Goal: Transaction & Acquisition: Book appointment/travel/reservation

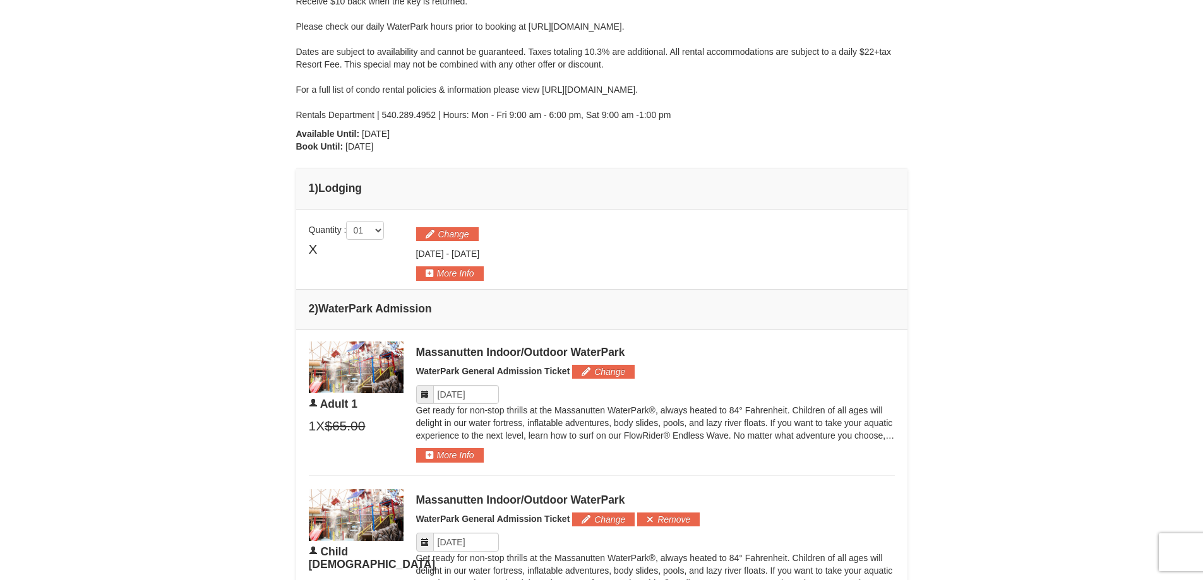
scroll to position [758, 0]
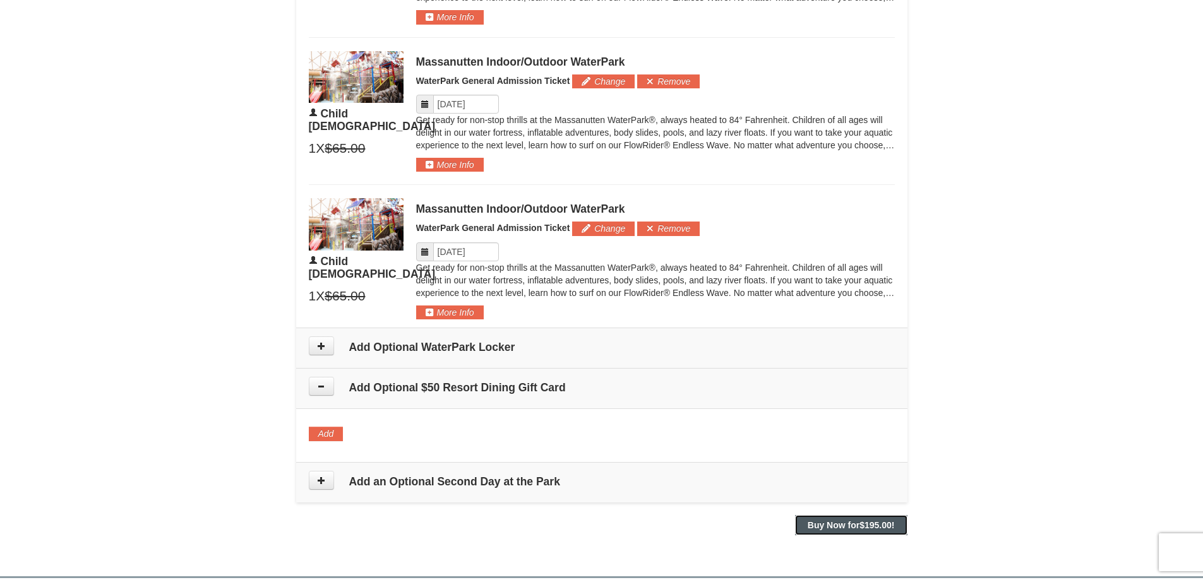
click at [852, 526] on strong "Buy Now for $195.00 !" at bounding box center [850, 525] width 87 height 10
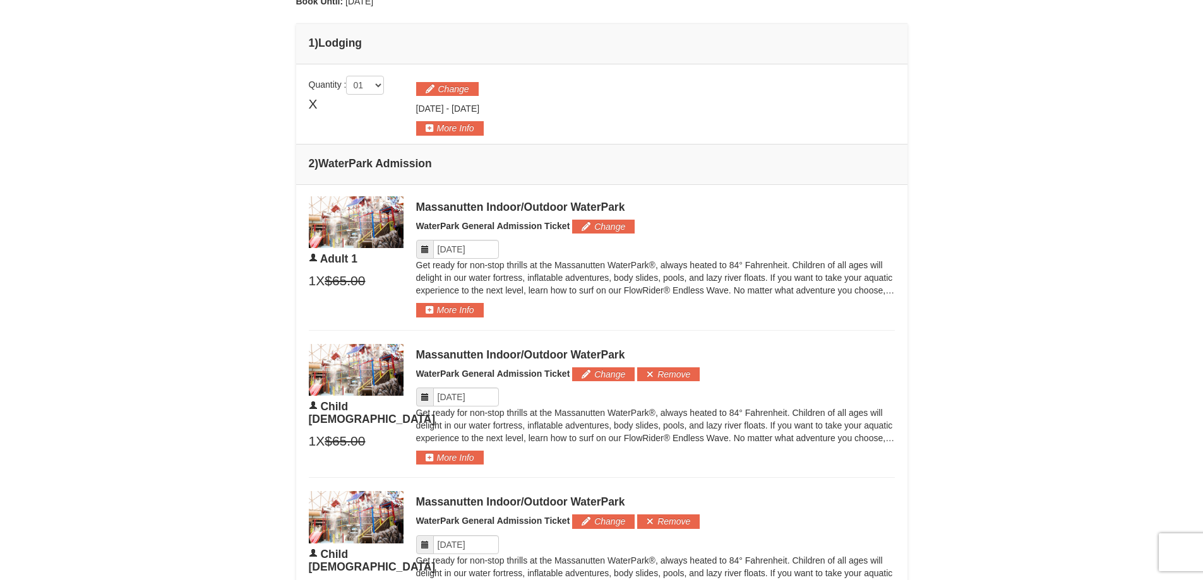
scroll to position [189, 0]
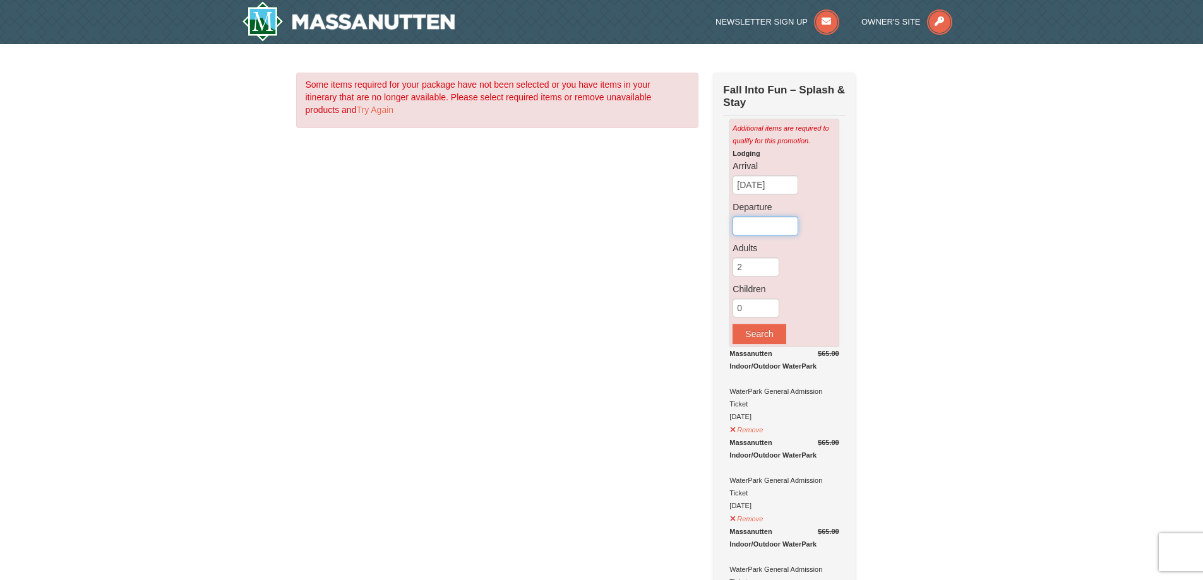
click at [762, 232] on input "text" at bounding box center [765, 226] width 66 height 19
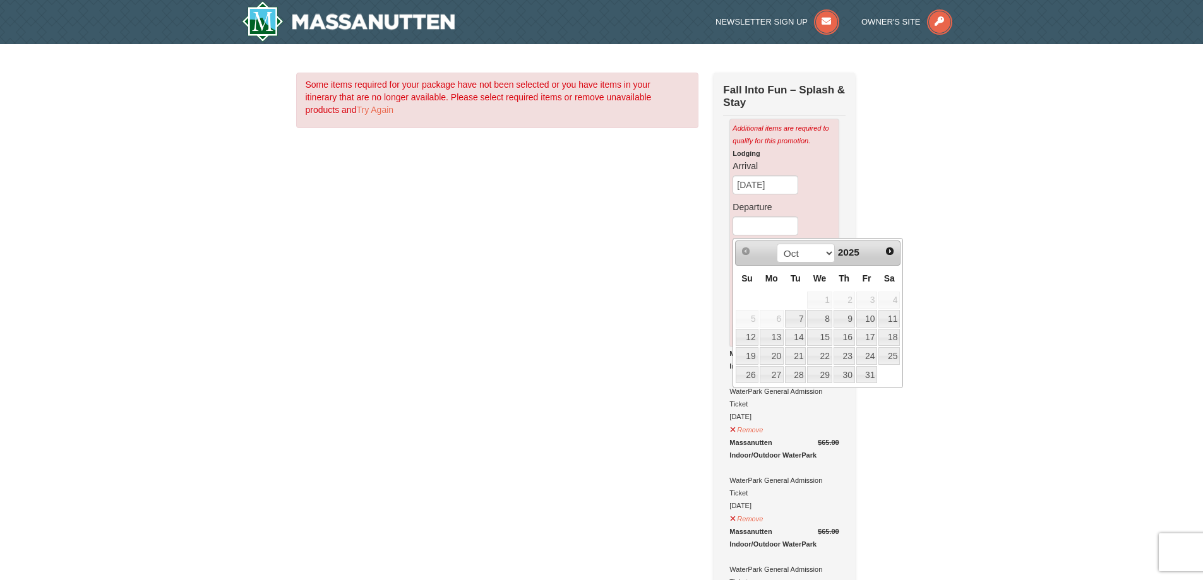
click at [1072, 220] on div "× Some items required for your package have not been selected or you have items…" at bounding box center [601, 562] width 1203 height 1036
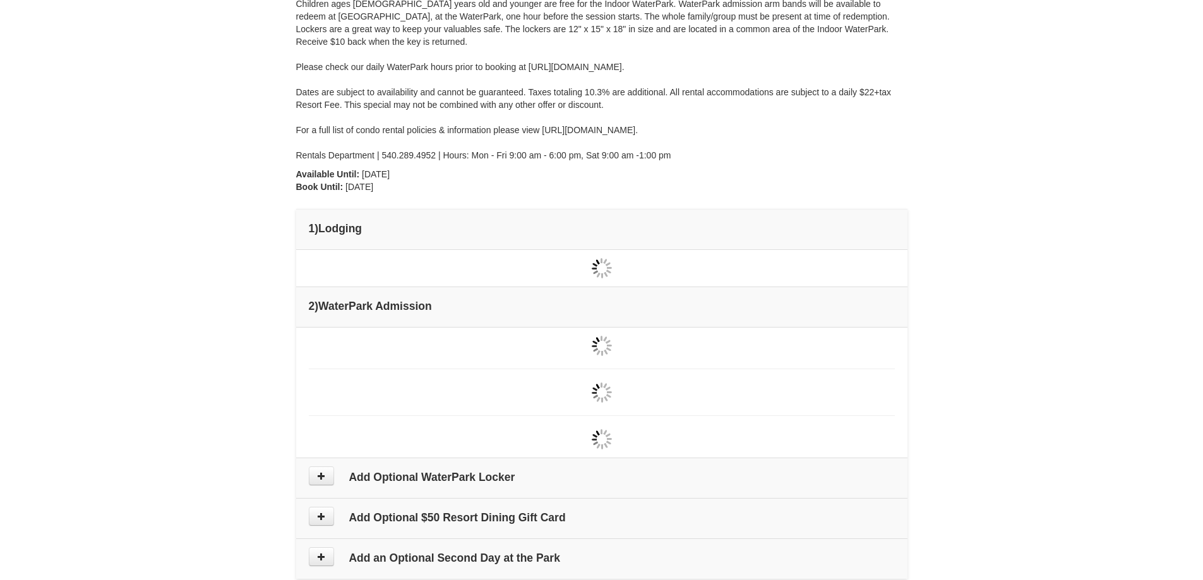
type input "[DATE]"
type input "11/28/2025"
type input "[DATE]"
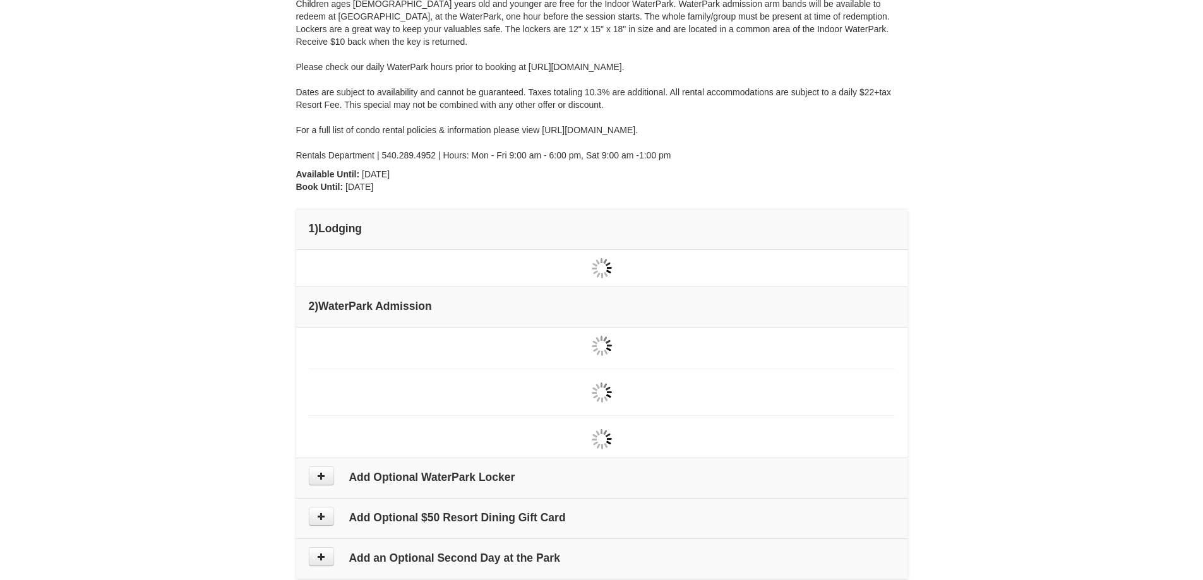
type input "[DATE]"
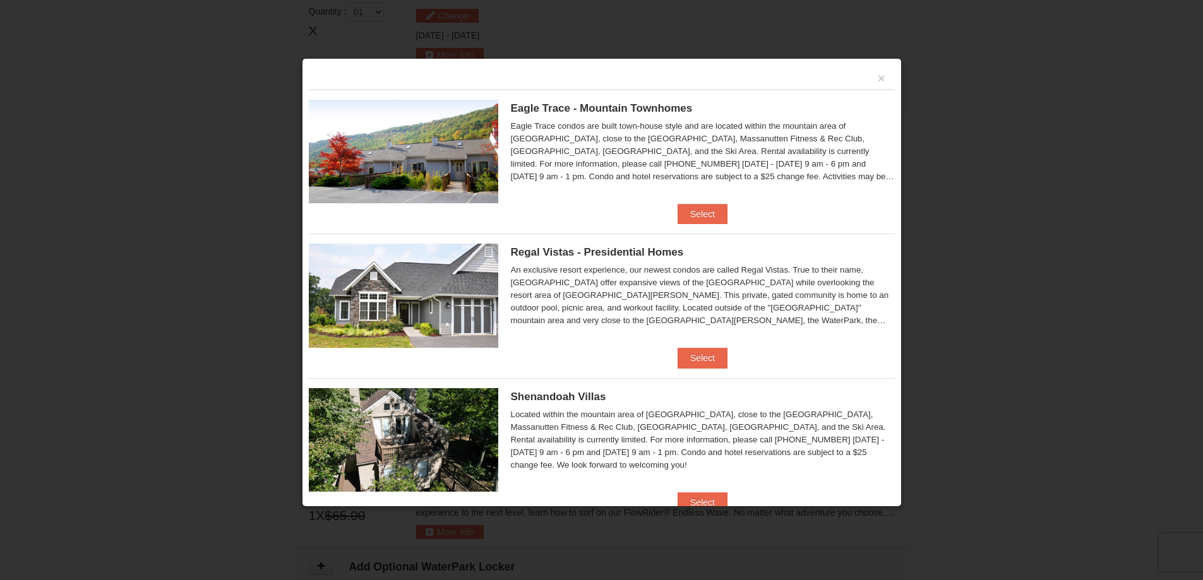
scroll to position [189, 0]
click at [696, 211] on button "Select" at bounding box center [702, 214] width 50 height 20
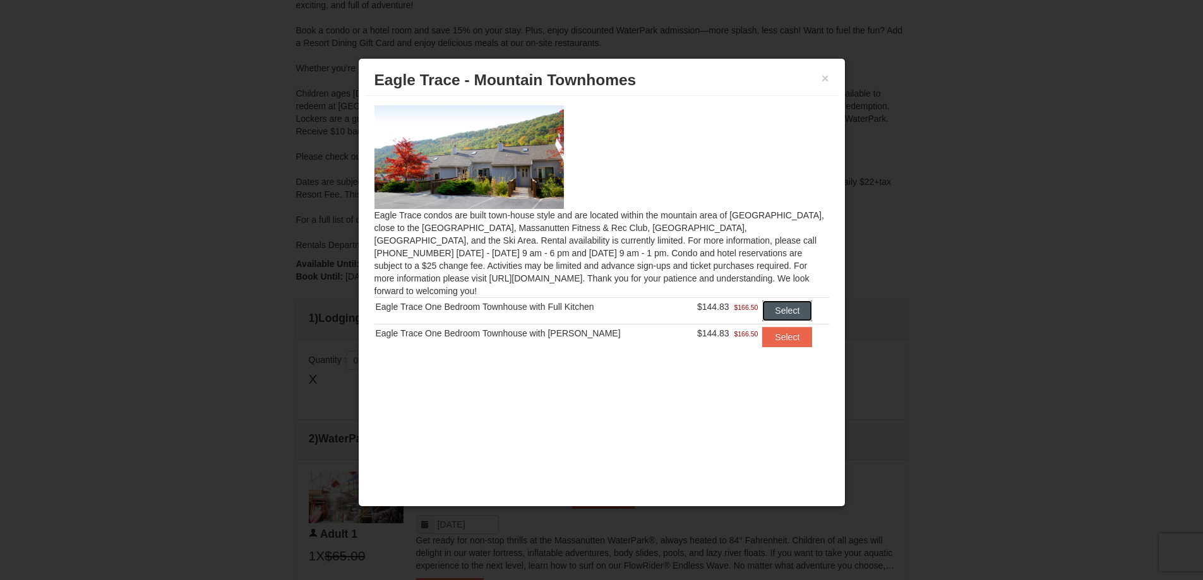
click at [781, 301] on button "Select" at bounding box center [787, 310] width 50 height 20
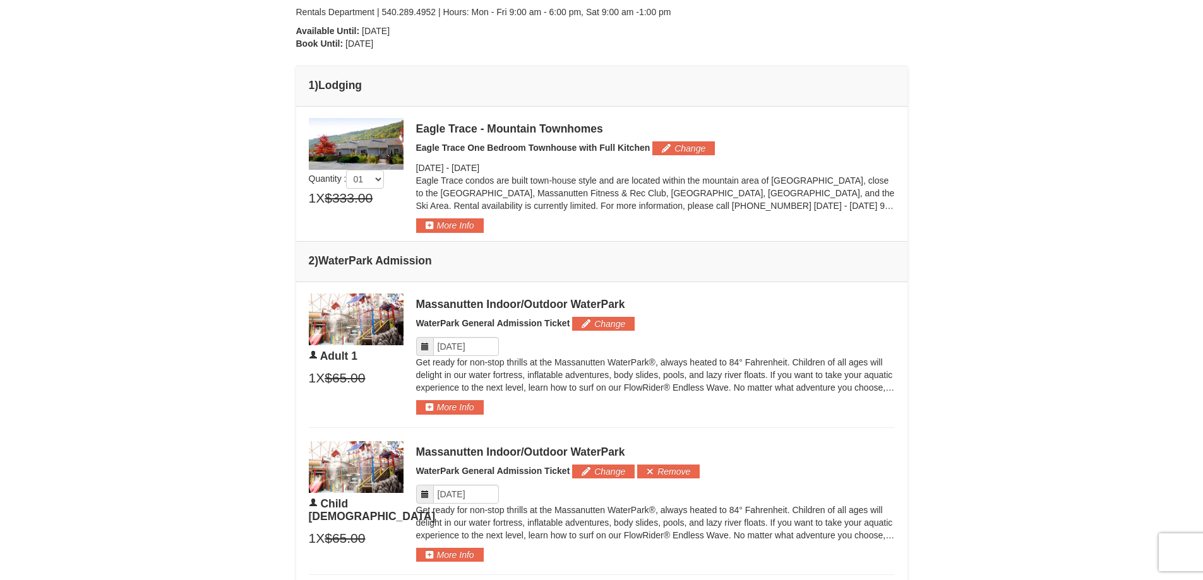
scroll to position [442, 0]
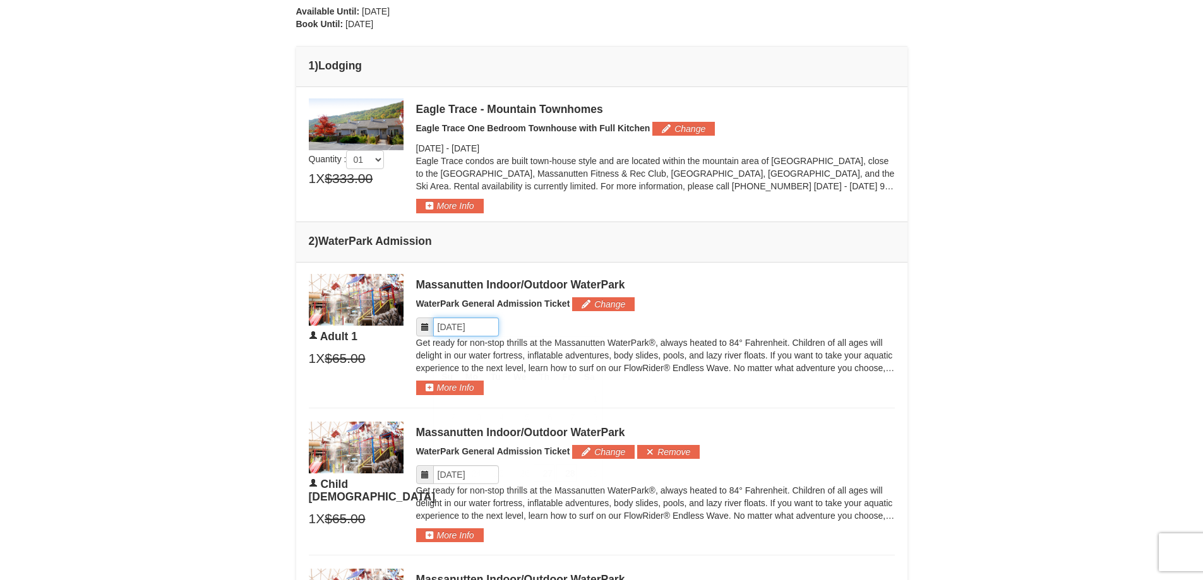
click at [469, 332] on input "Please format dates MM/DD/YYYY" at bounding box center [466, 327] width 66 height 19
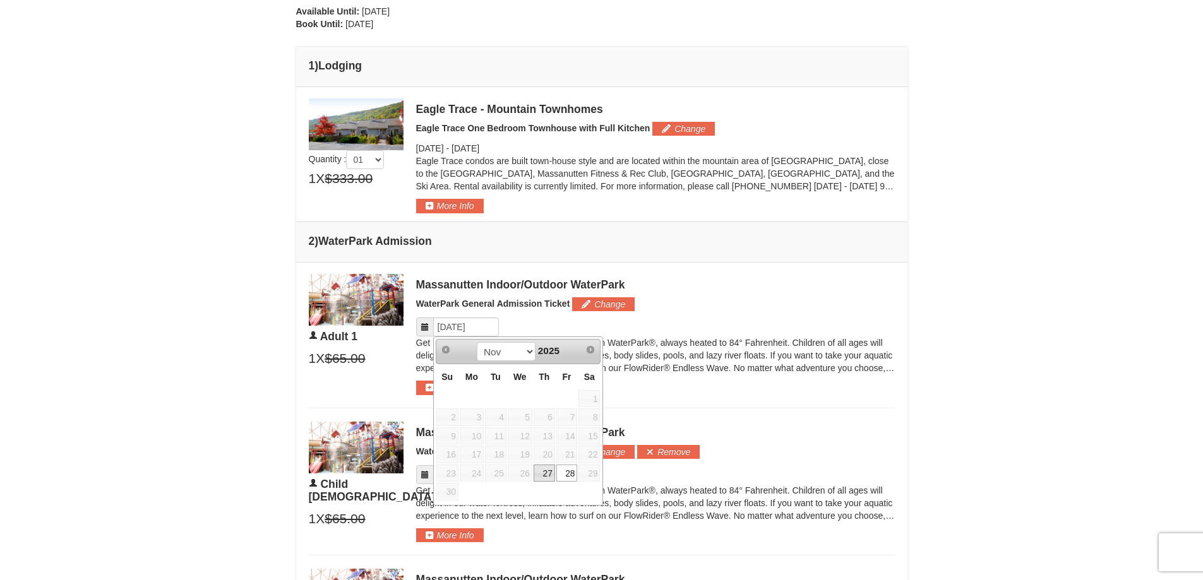
click at [542, 473] on link "27" at bounding box center [543, 474] width 21 height 18
type input "[DATE]"
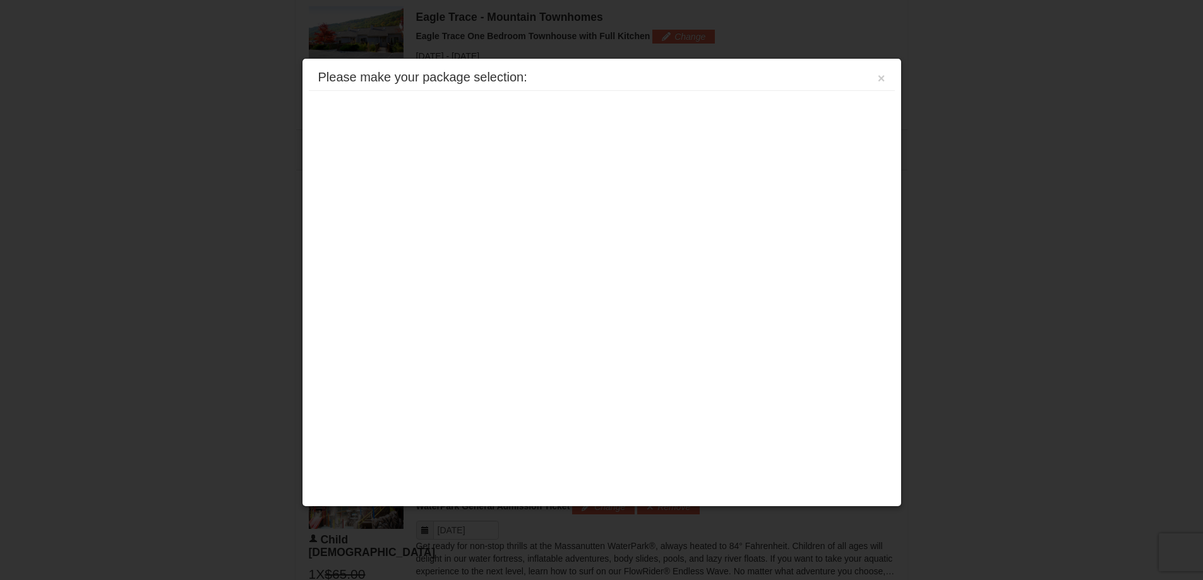
scroll to position [540, 0]
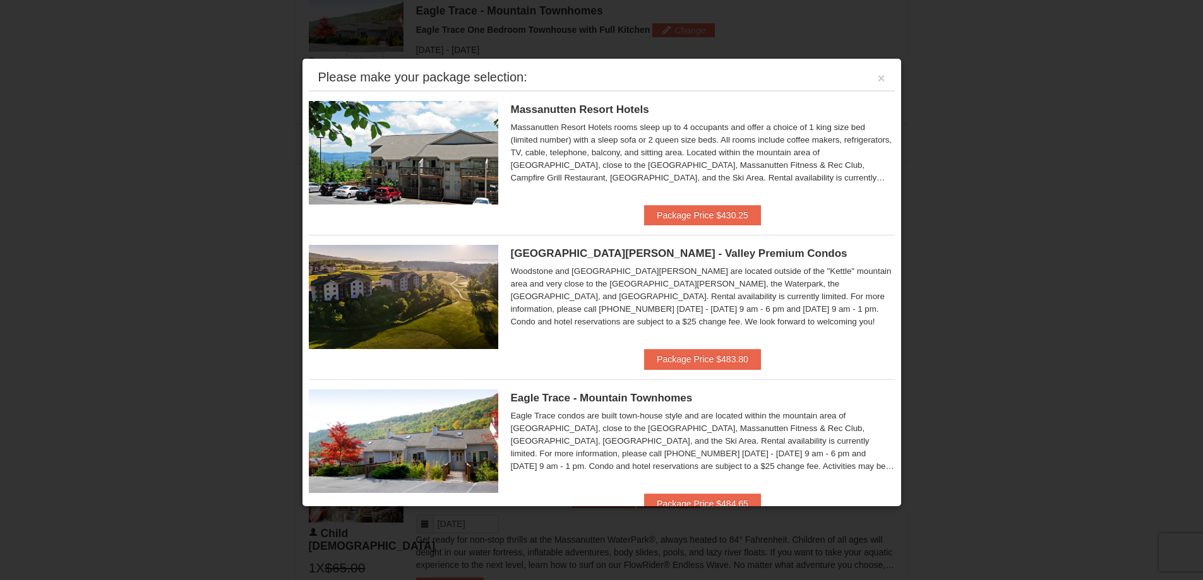
click at [866, 79] on div "Please make your package selection: ×" at bounding box center [602, 78] width 586 height 26
click at [877, 78] on button "×" at bounding box center [881, 78] width 8 height 13
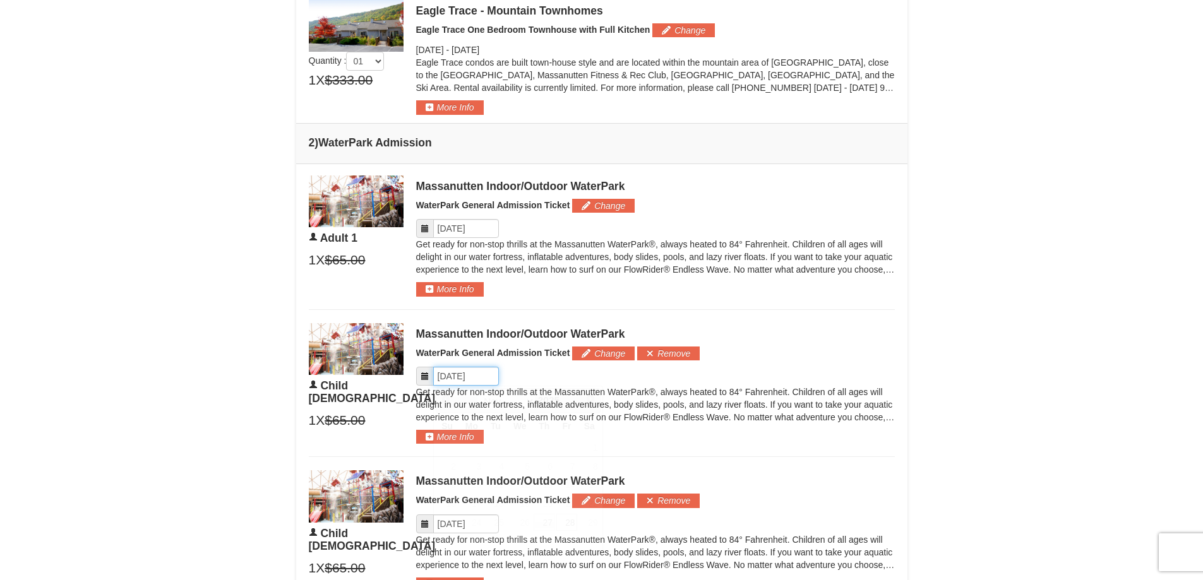
click at [483, 379] on input "Please format dates MM/DD/YYYY" at bounding box center [466, 376] width 66 height 19
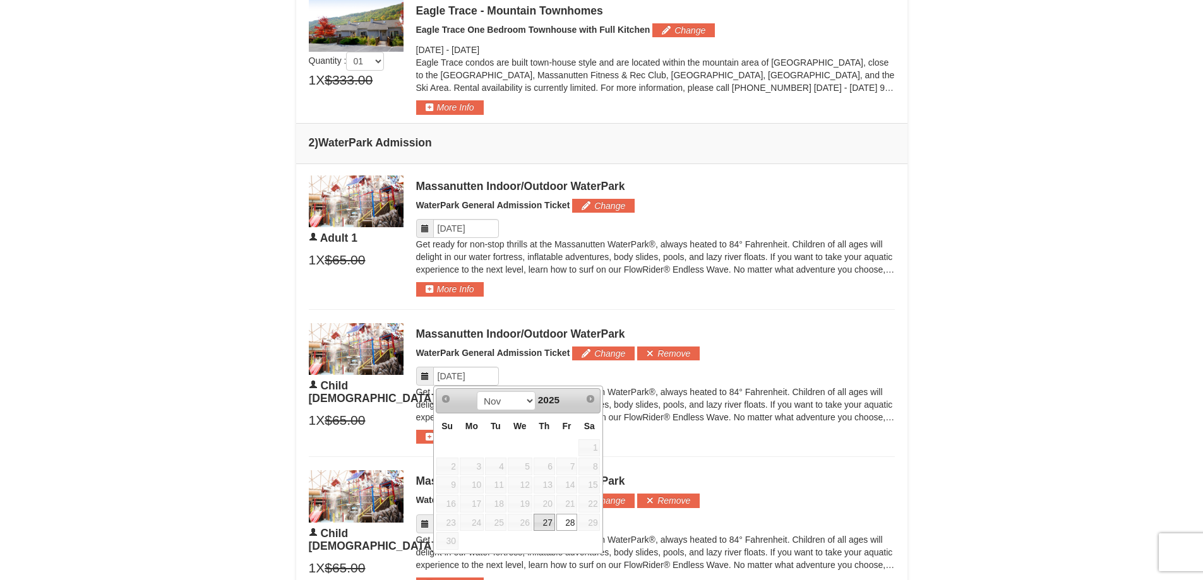
click at [545, 522] on link "27" at bounding box center [543, 523] width 21 height 18
type input "[DATE]"
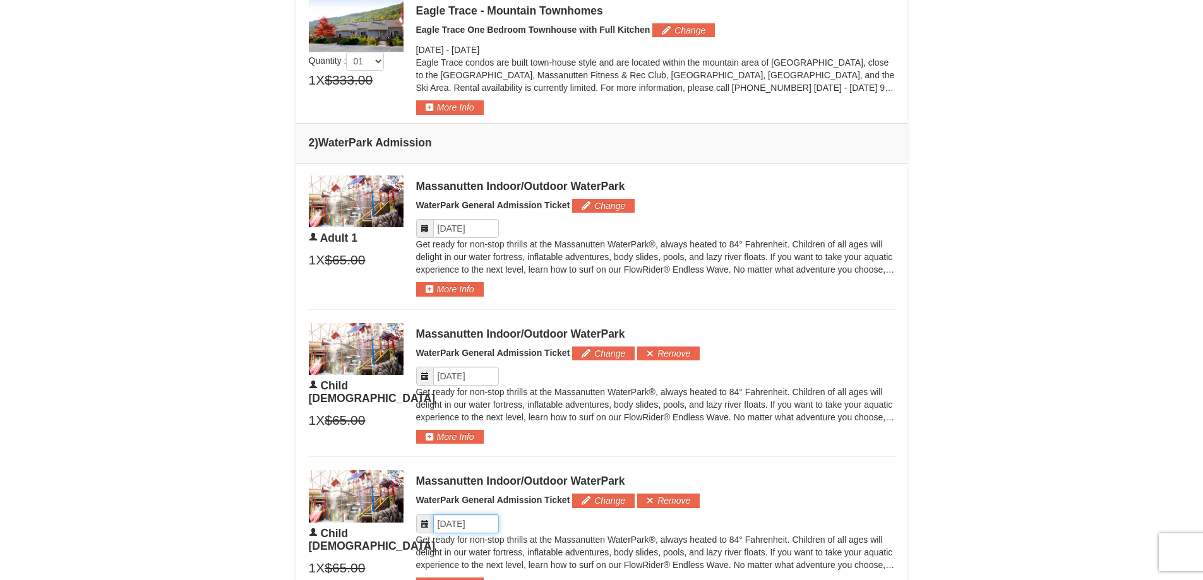
click at [467, 524] on input "Please format dates MM/DD/YYYY" at bounding box center [466, 523] width 66 height 19
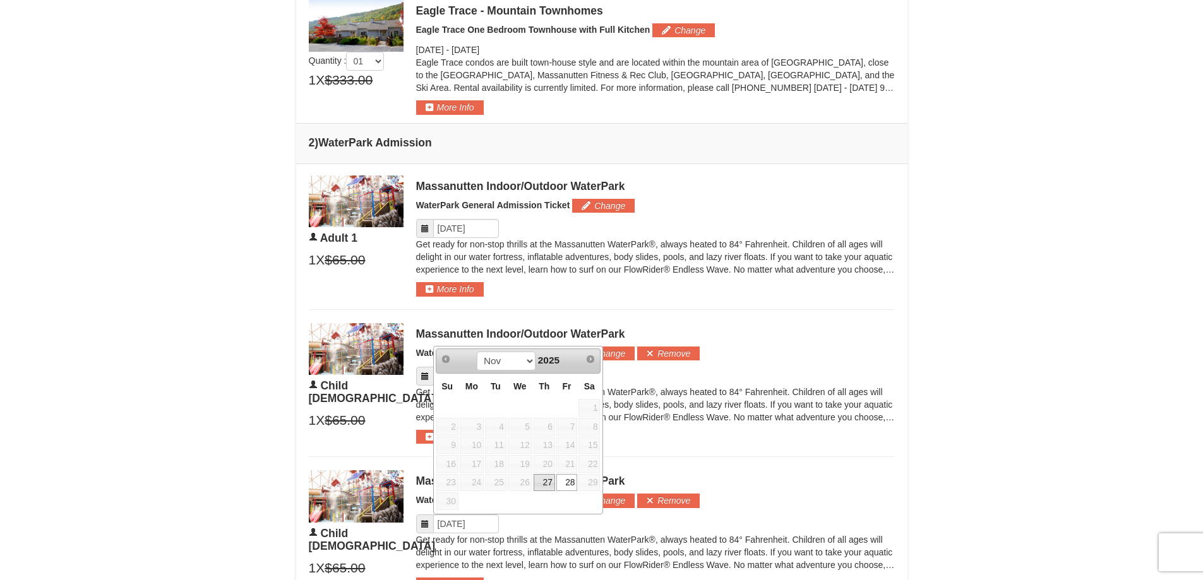
click at [539, 482] on link "27" at bounding box center [543, 483] width 21 height 18
type input "[DATE]"
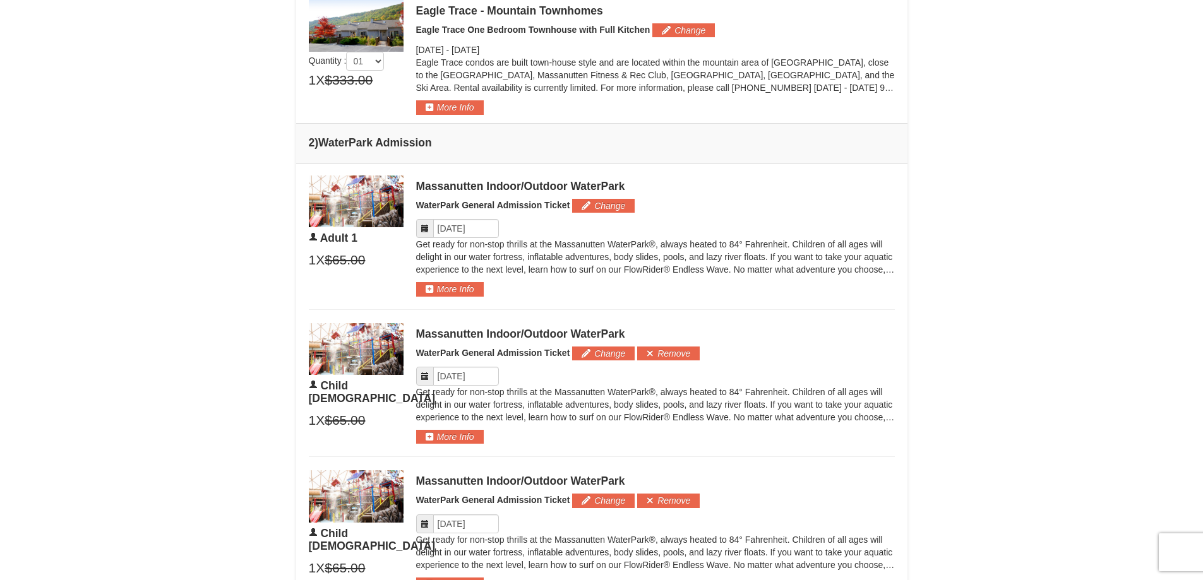
click at [1114, 419] on div "× From: To: Adults: 1 Children: 2 Change Arrival Please format dates MM/DD/YYYY…" at bounding box center [601, 143] width 1203 height 1279
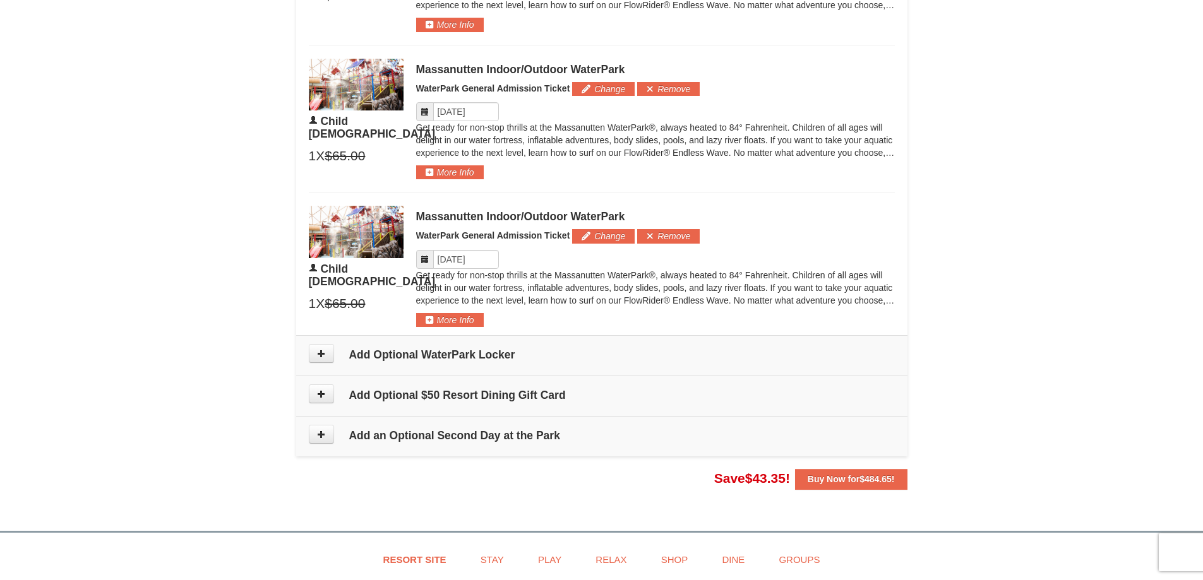
scroll to position [919, 0]
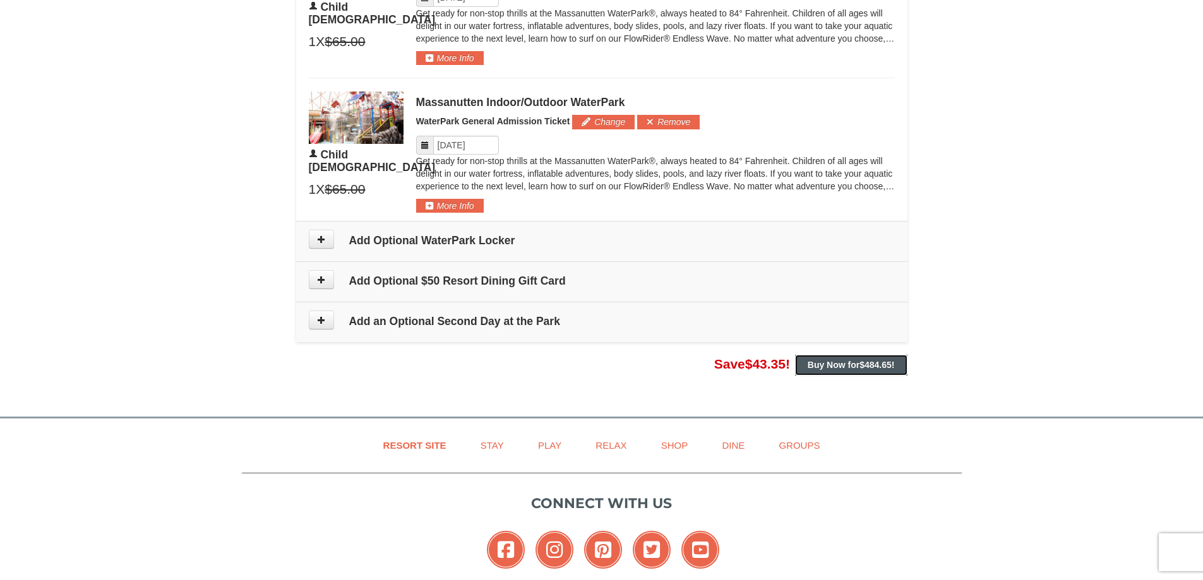
click at [868, 366] on span "$484.65" at bounding box center [875, 365] width 32 height 10
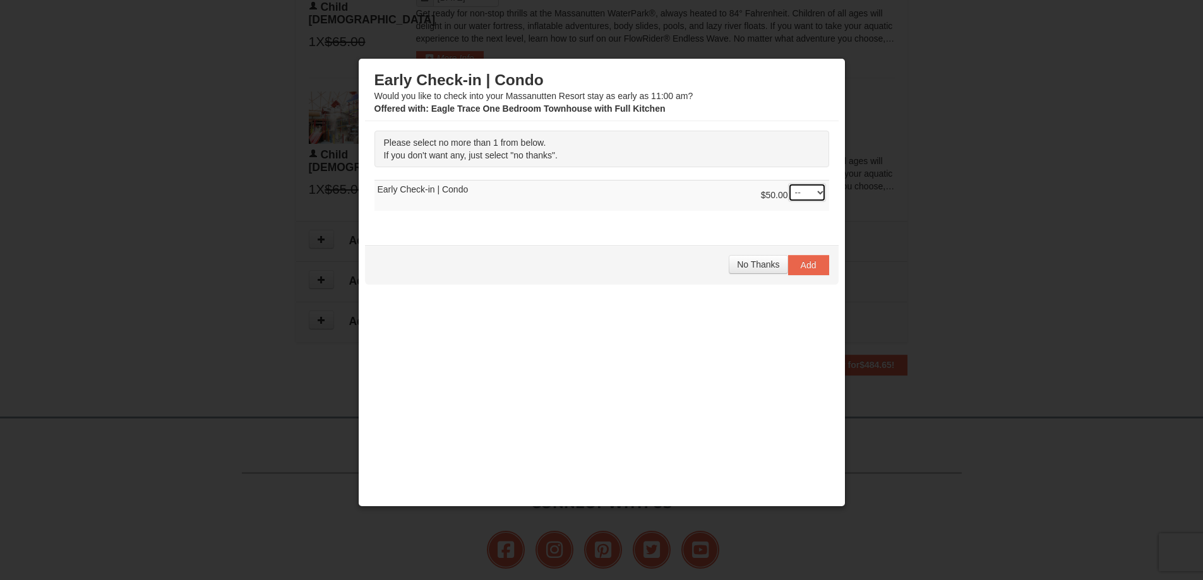
click at [806, 194] on select "-- 01" at bounding box center [807, 192] width 38 height 19
drag, startPoint x: 669, startPoint y: 433, endPoint x: 675, endPoint y: 432, distance: 6.3
click at [669, 433] on div "Early Check-in | Condo Would you like to check into your Massanutten Resort sta…" at bounding box center [601, 286] width 473 height 442
click at [737, 263] on span "No Thanks" at bounding box center [758, 264] width 42 height 10
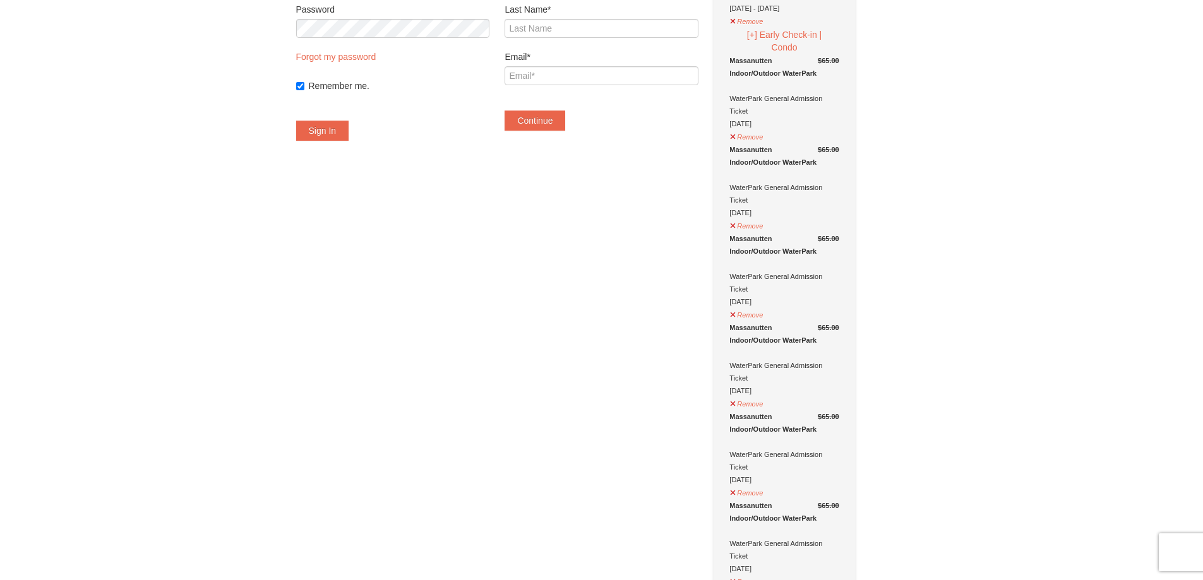
scroll to position [189, 0]
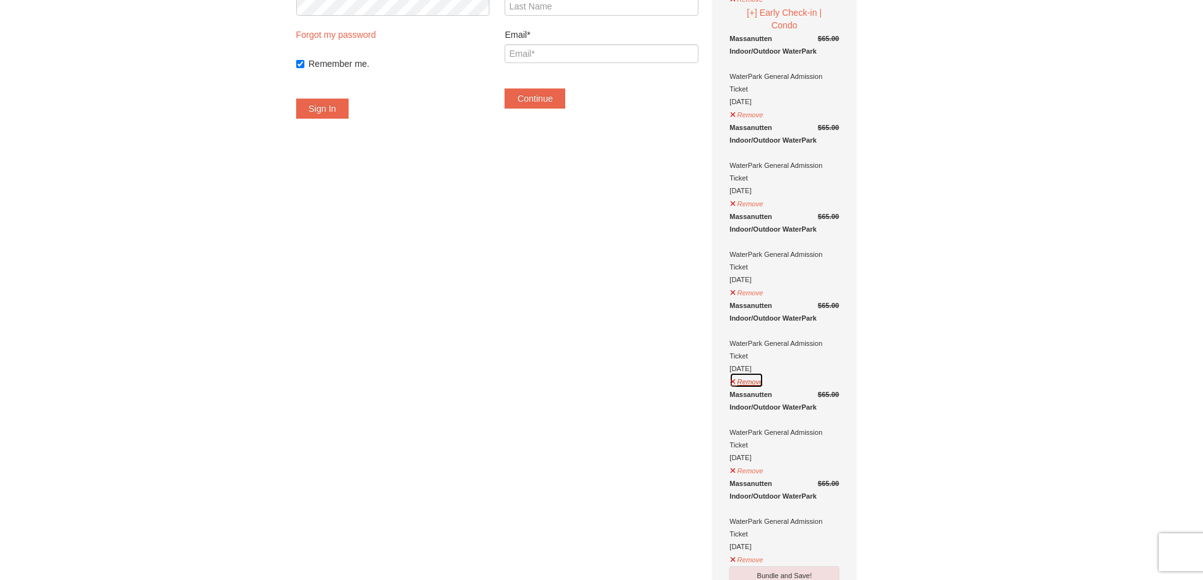
click at [749, 386] on button "Remove" at bounding box center [746, 380] width 34 height 16
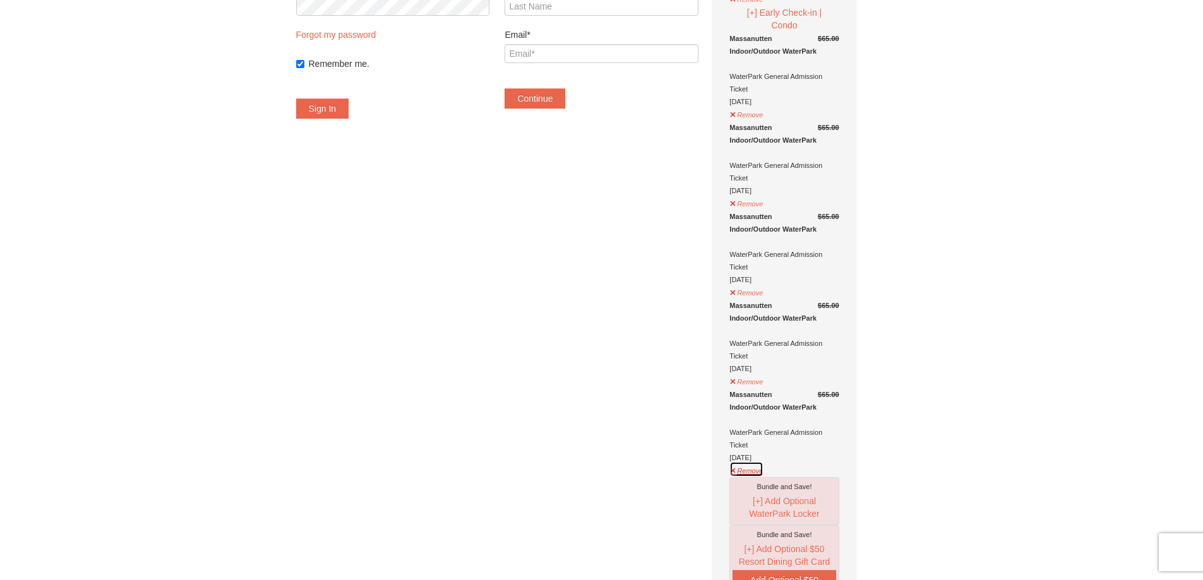
click at [753, 472] on button "Remove" at bounding box center [746, 469] width 34 height 16
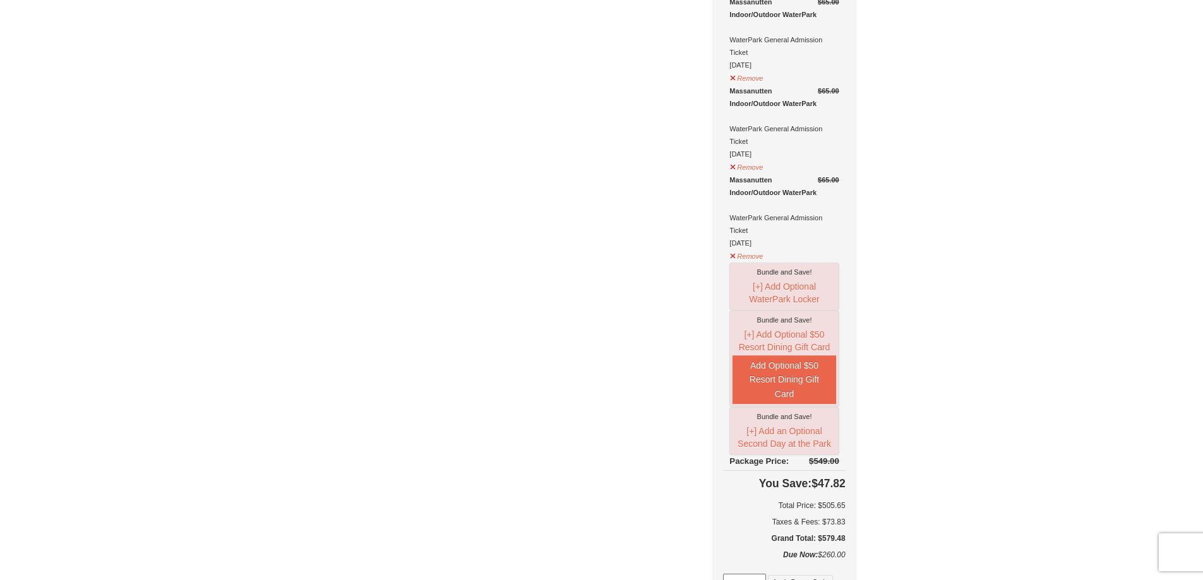
scroll to position [316, 0]
click at [753, 257] on button "Remove" at bounding box center [746, 254] width 34 height 16
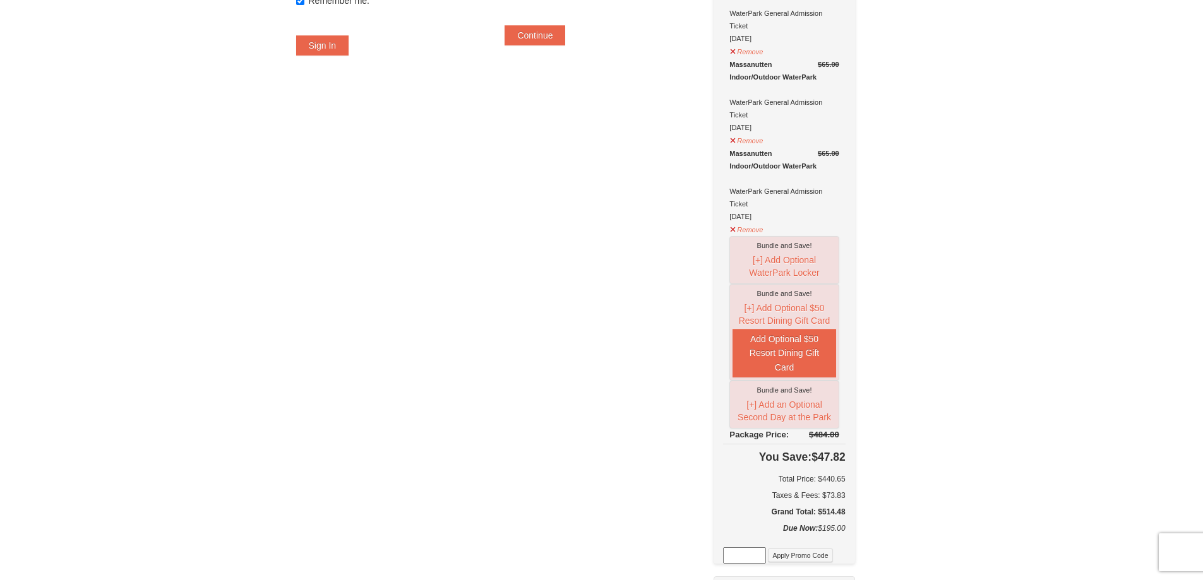
scroll to position [63, 0]
